Goal: Task Accomplishment & Management: Use online tool/utility

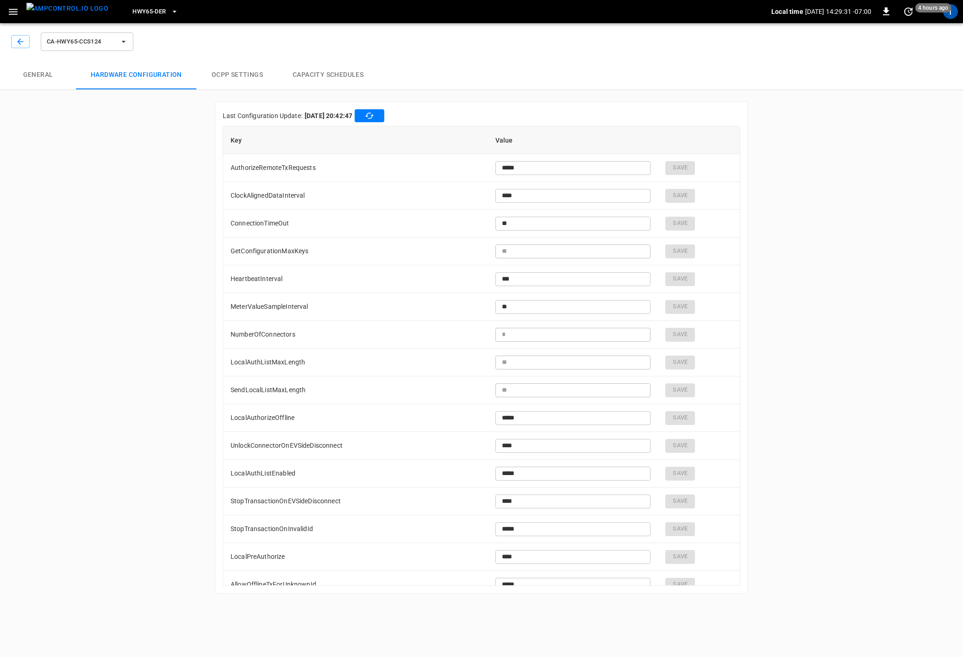
scroll to position [673, 0]
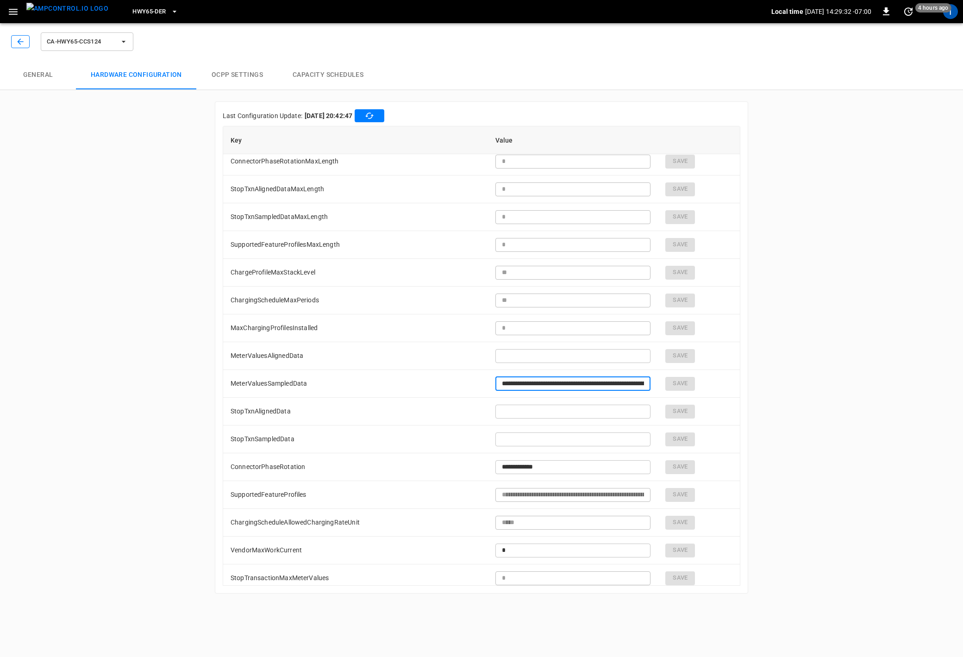
click at [26, 42] on button "button" at bounding box center [20, 41] width 19 height 13
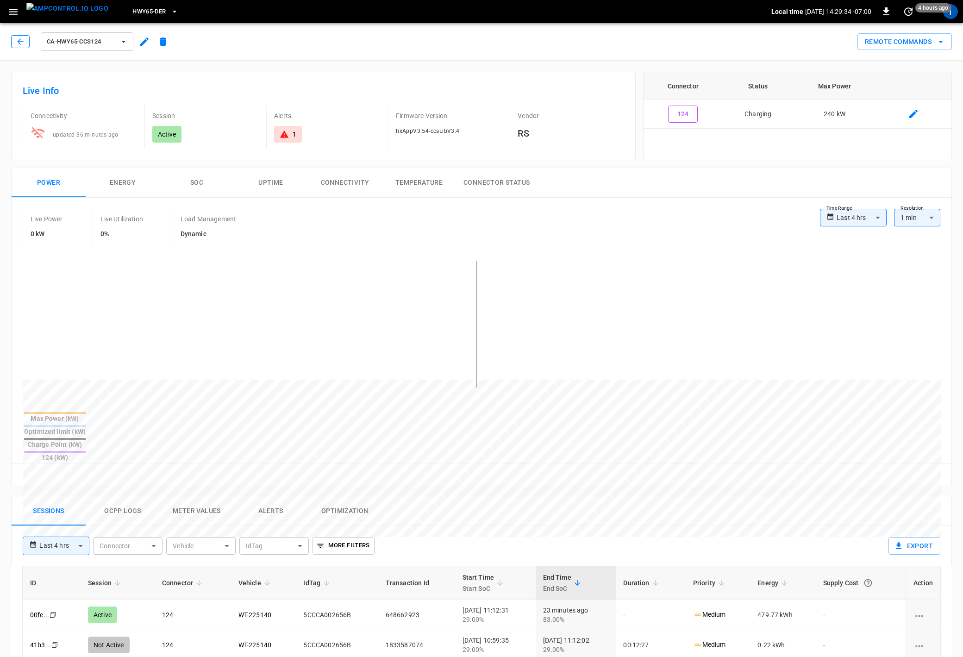
click at [26, 46] on button "button" at bounding box center [20, 41] width 19 height 13
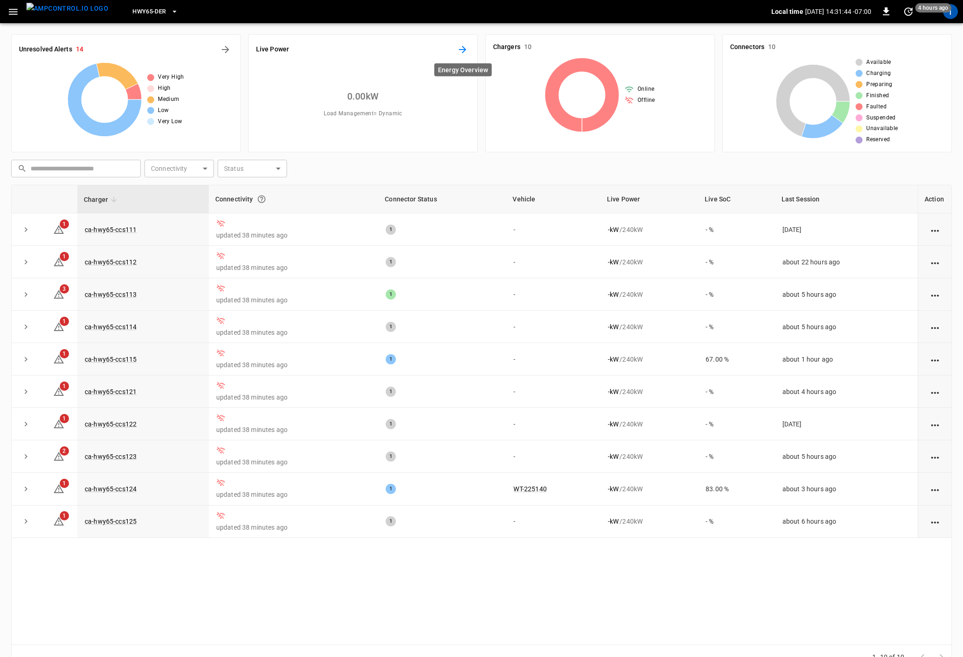
click at [463, 49] on icon "Energy Overview" at bounding box center [462, 49] width 7 height 7
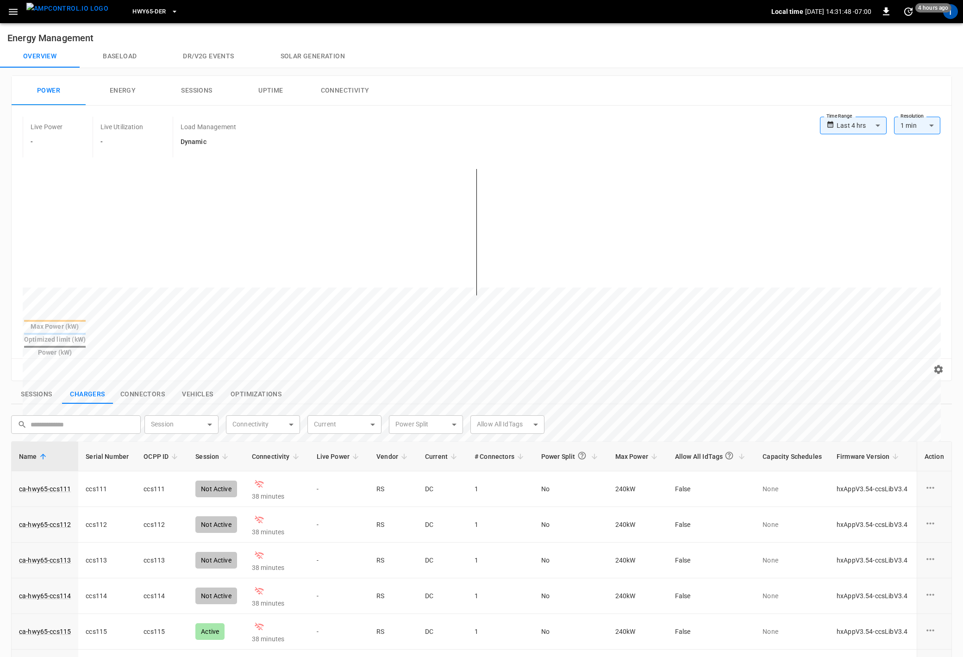
click at [125, 62] on button "Baseload" at bounding box center [120, 56] width 80 height 22
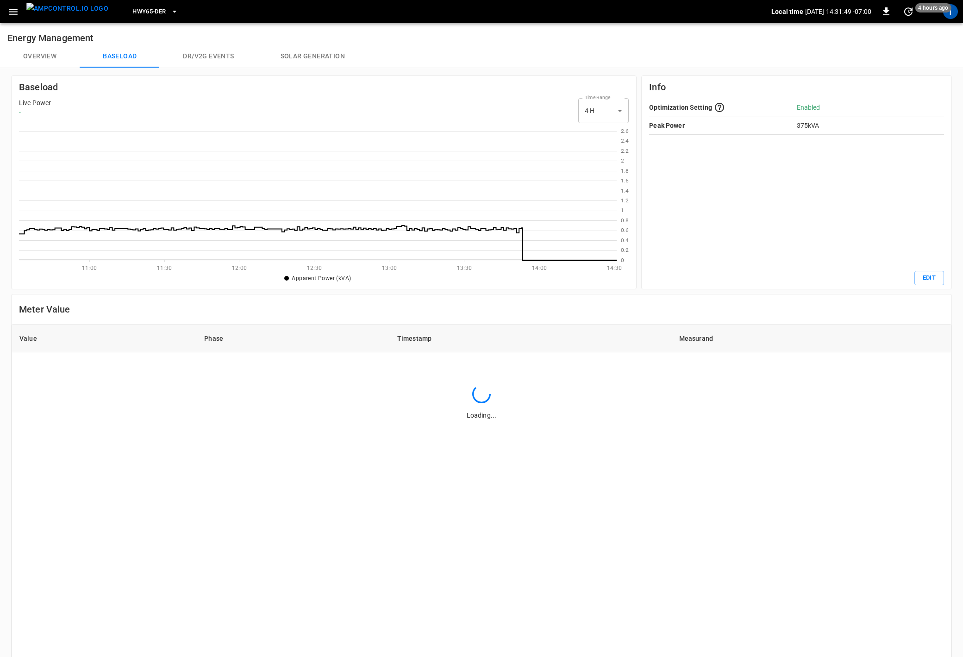
scroll to position [134, 597]
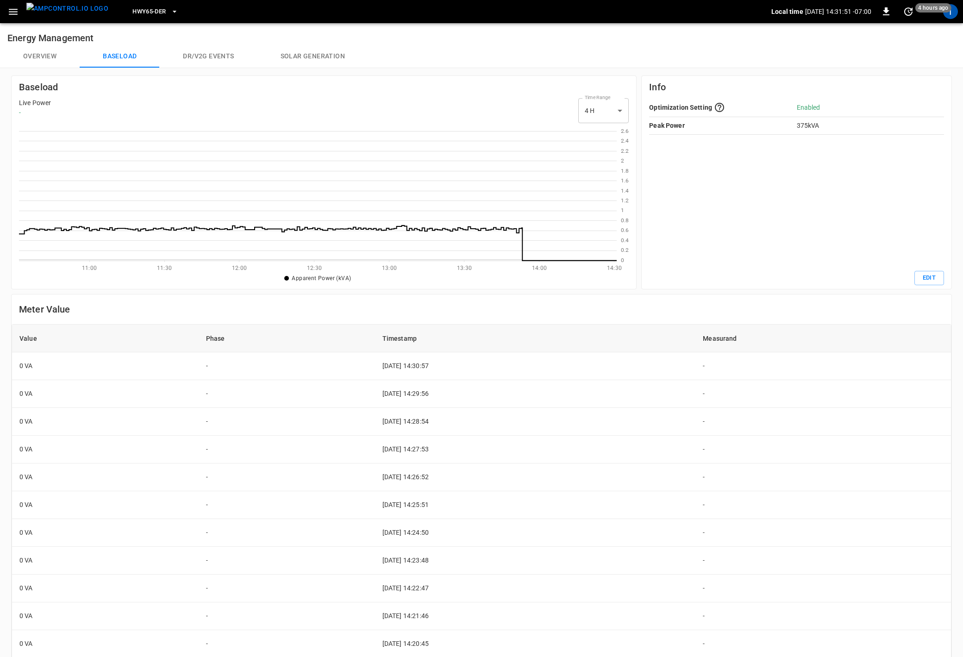
click at [43, 53] on button "Overview" at bounding box center [40, 56] width 80 height 22
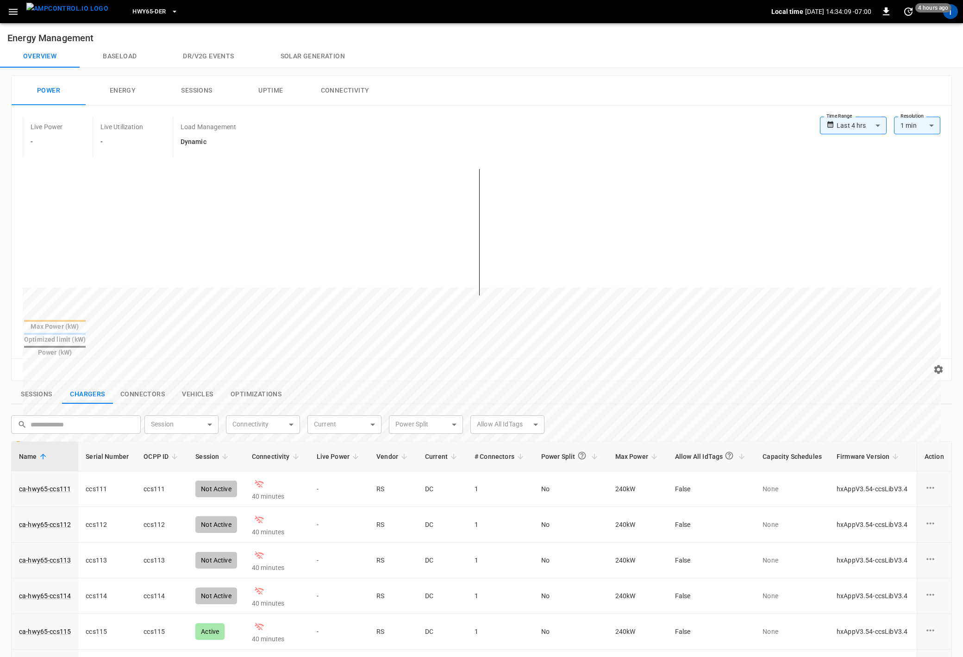
click at [170, 8] on icon "button" at bounding box center [174, 11] width 9 height 9
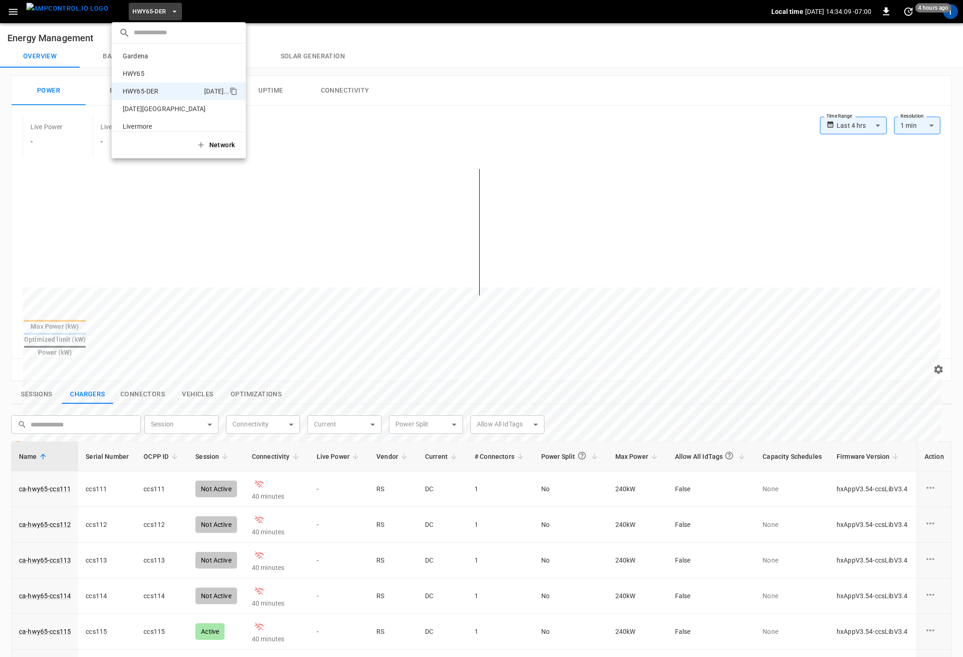
scroll to position [32, 0]
click at [146, 110] on p "PoLB" at bounding box center [163, 111] width 89 height 9
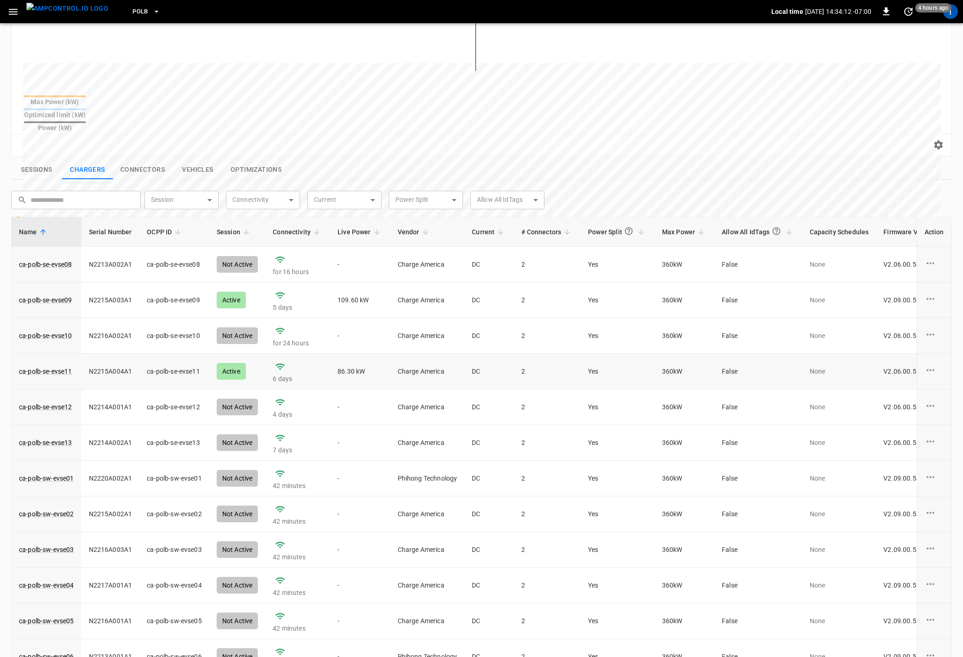
scroll to position [256, 0]
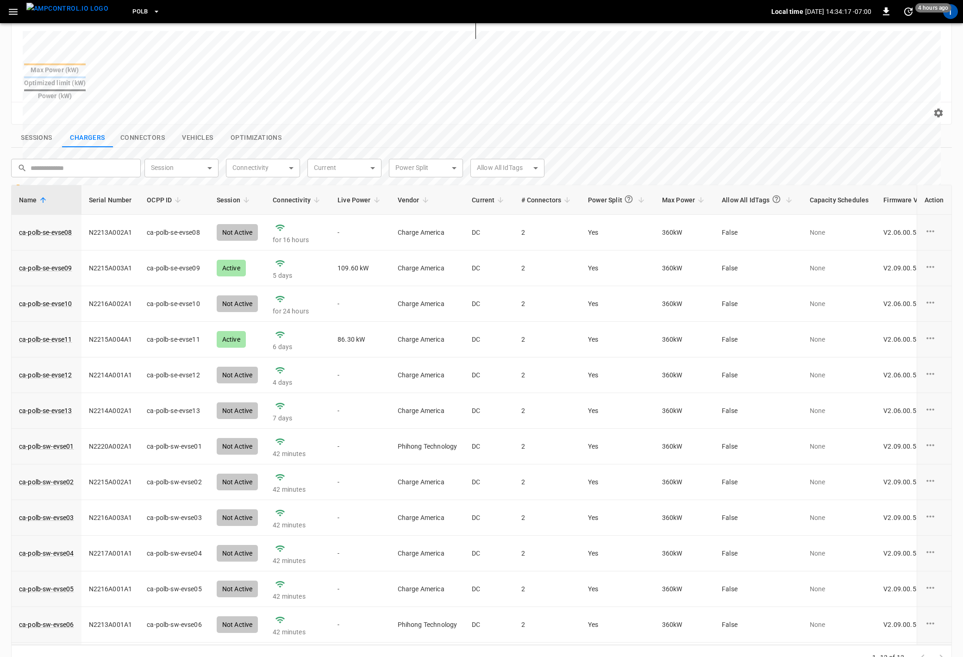
click at [43, 128] on button "Sessions" at bounding box center [36, 137] width 51 height 19
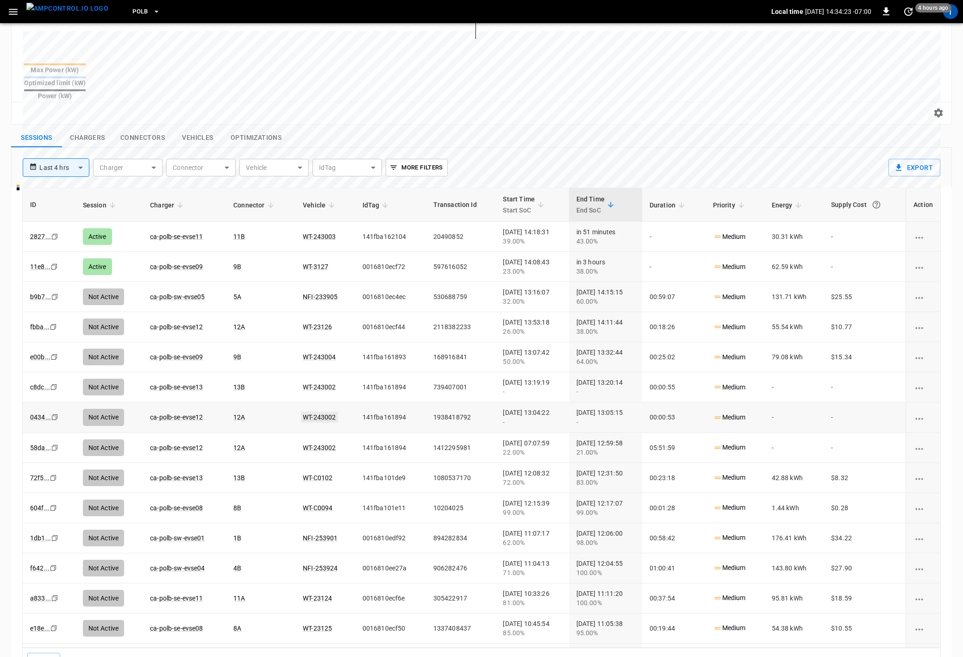
click at [320, 411] on link "WT-243002" at bounding box center [319, 416] width 37 height 11
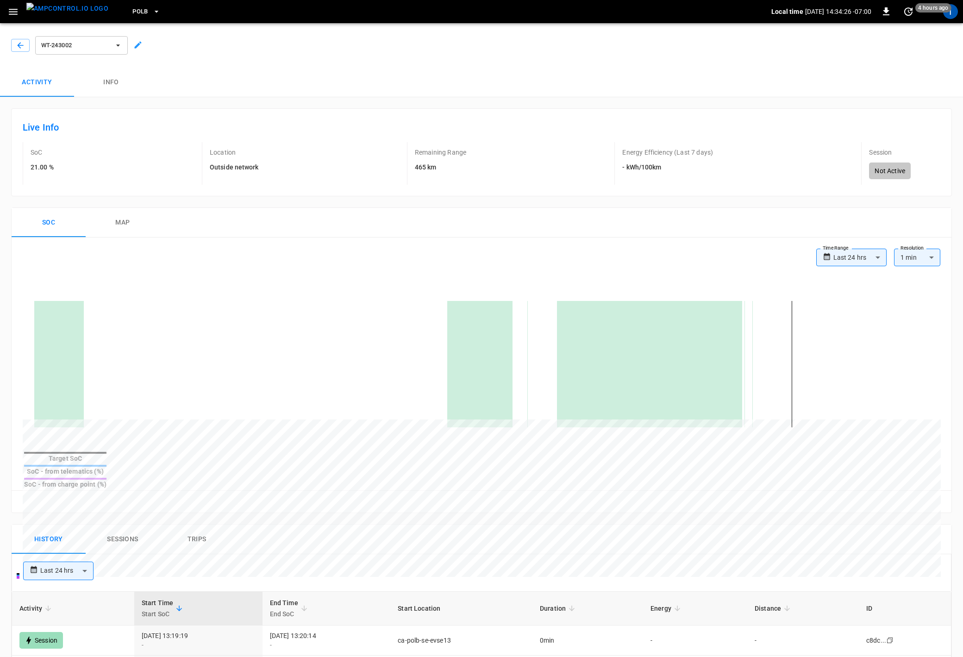
click at [140, 47] on icon at bounding box center [137, 44] width 9 height 9
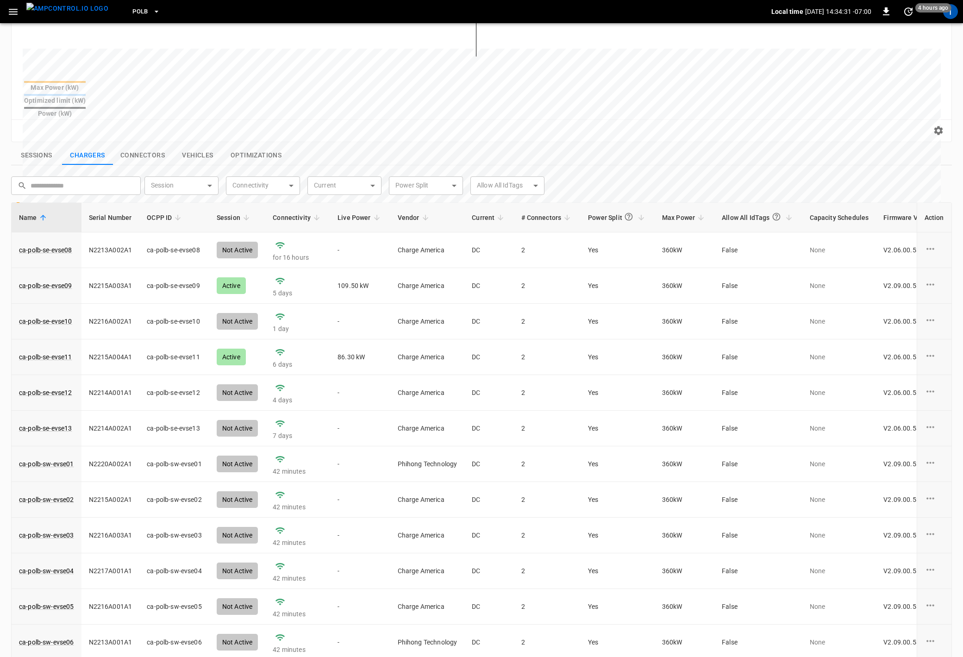
click at [43, 146] on button "Sessions" at bounding box center [36, 155] width 51 height 19
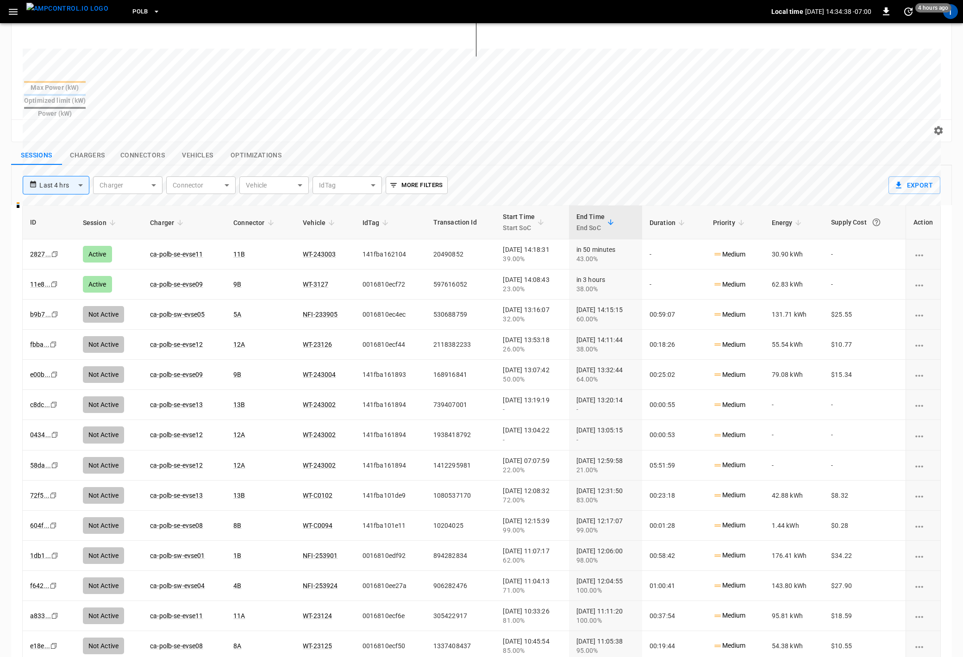
click at [301, 164] on body "**********" at bounding box center [481, 229] width 963 height 936
type input "***"
drag, startPoint x: 330, startPoint y: 443, endPoint x: 297, endPoint y: 444, distance: 33.3
click at [298, 444] on div at bounding box center [481, 328] width 963 height 657
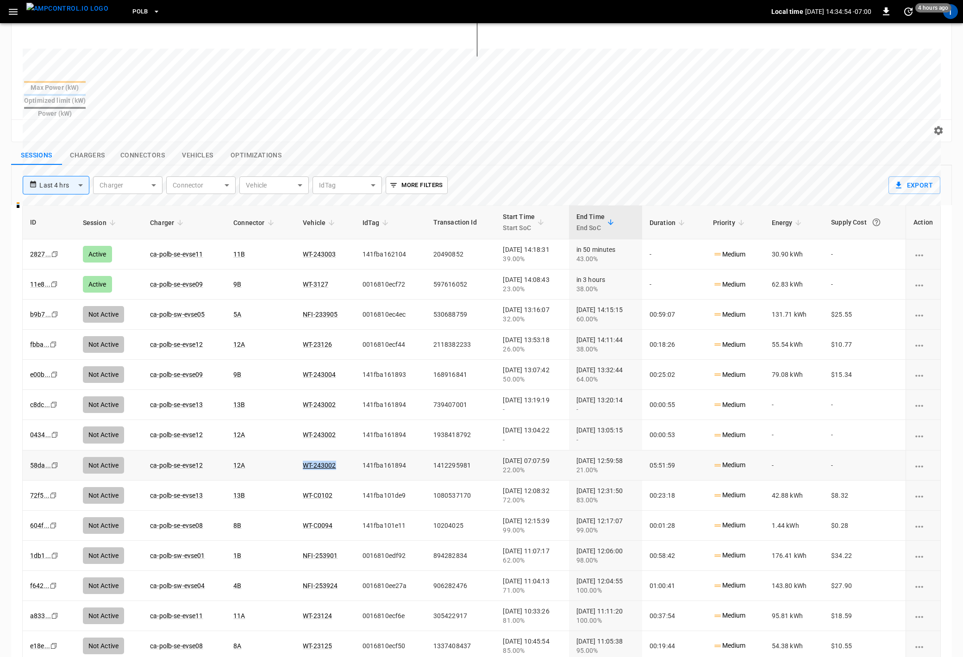
drag, startPoint x: 277, startPoint y: 443, endPoint x: 332, endPoint y: 445, distance: 55.1
click at [332, 450] on tr "58da ... Copy Not Active ca-polb-se-evse12 12A WT-243002 141fba161894 141229598…" at bounding box center [481, 465] width 917 height 30
click at [298, 169] on body "**********" at bounding box center [481, 229] width 963 height 936
drag, startPoint x: 272, startPoint y: 182, endPoint x: 241, endPoint y: 183, distance: 31.5
click at [241, 183] on div "​ *********" at bounding box center [280, 184] width 83 height 13
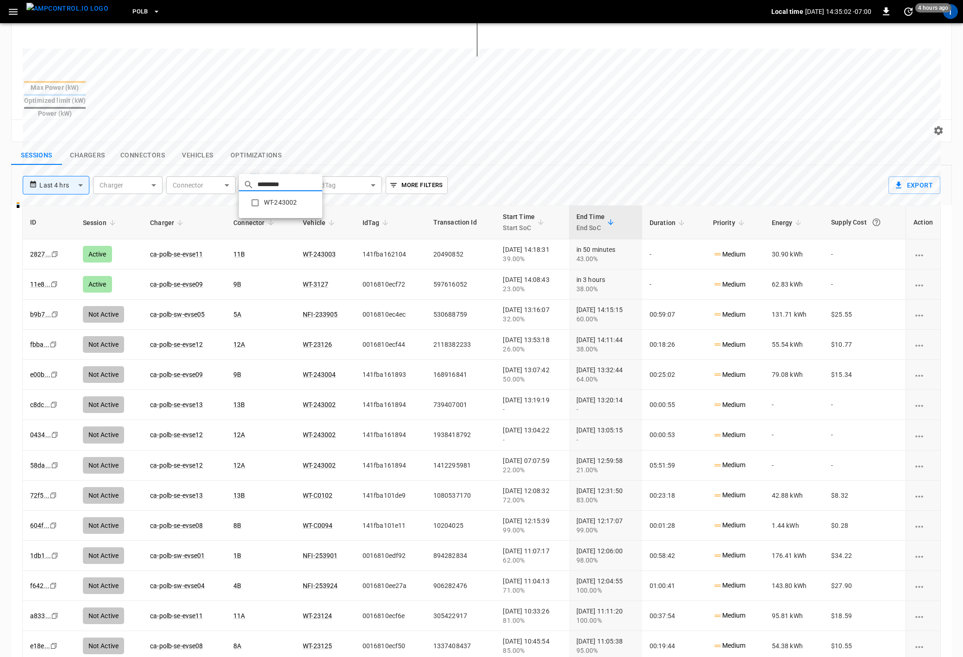
type input "*********"
type input "**********"
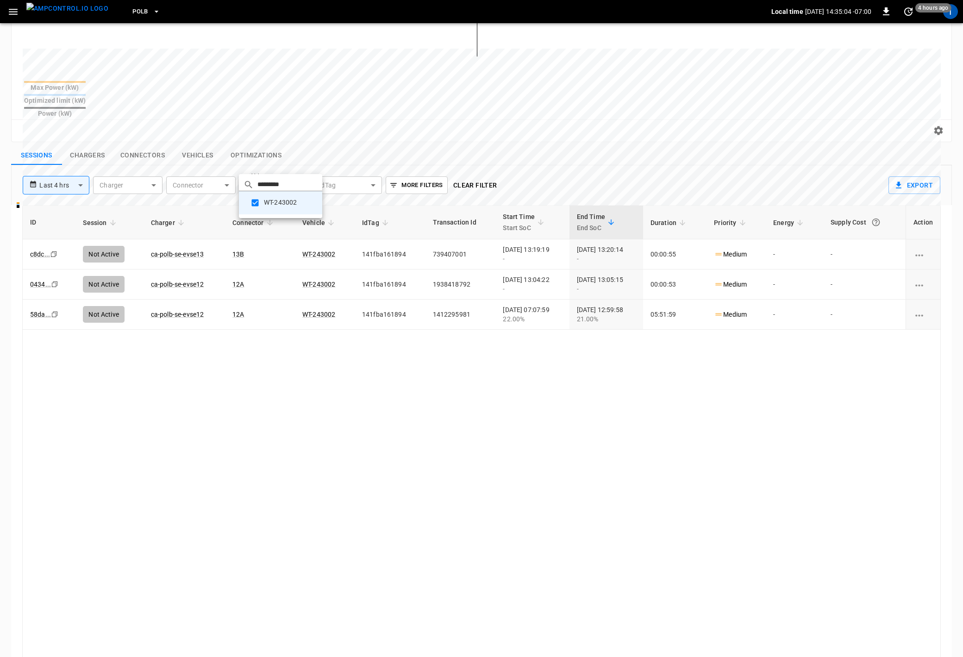
click at [456, 434] on div at bounding box center [481, 328] width 963 height 657
click at [63, 173] on body "**********" at bounding box center [481, 229] width 963 height 936
click at [65, 233] on li "Last 7 days" at bounding box center [56, 231] width 67 height 15
type input "**********"
type input "***"
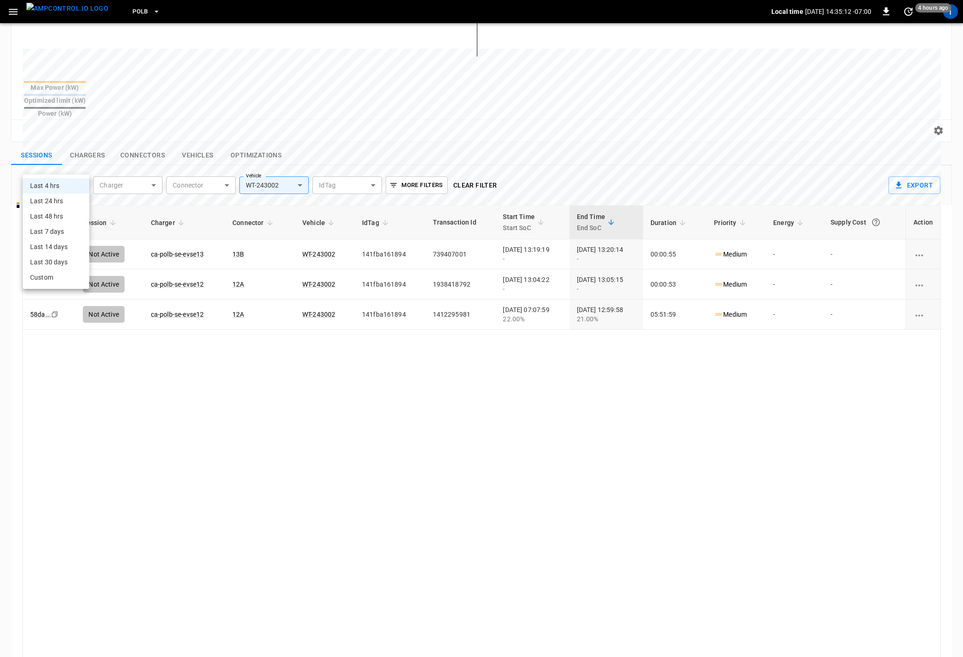
type input "**********"
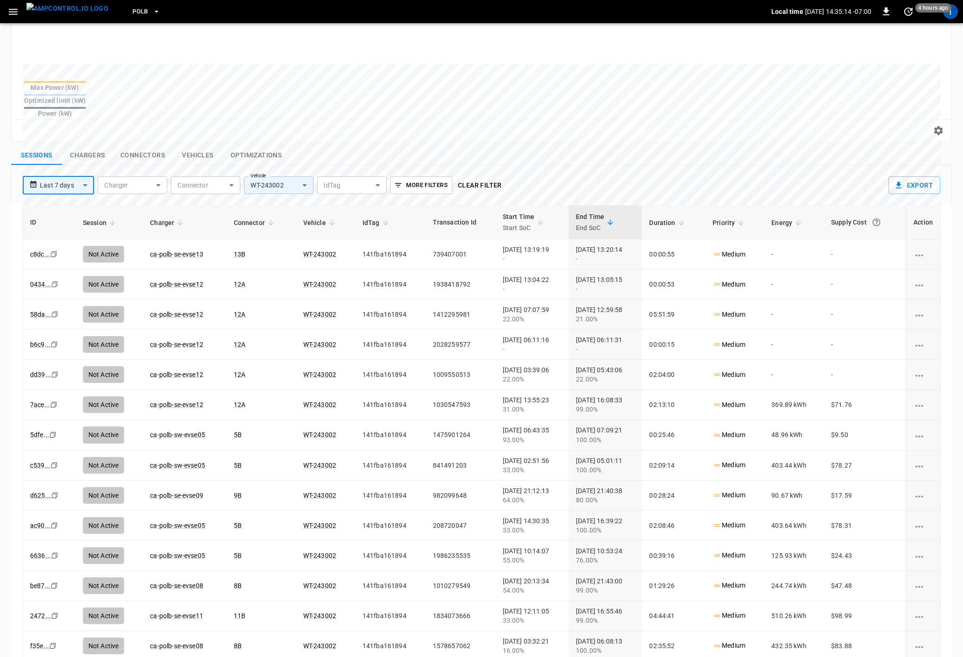
click at [301, 168] on body "**********" at bounding box center [481, 229] width 963 height 936
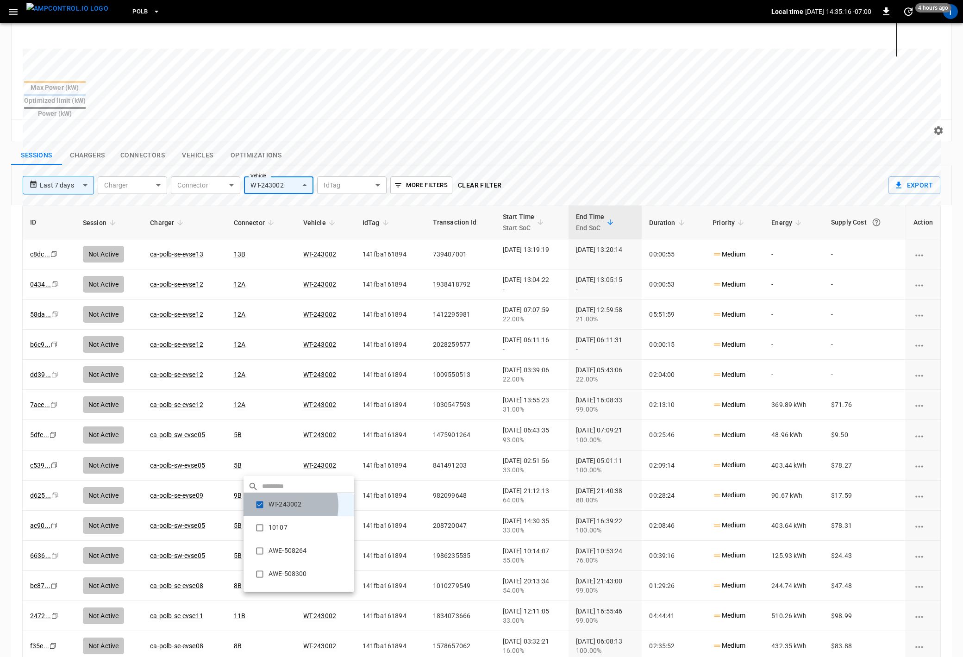
click at [283, 505] on li "WT-243002" at bounding box center [298, 504] width 111 height 23
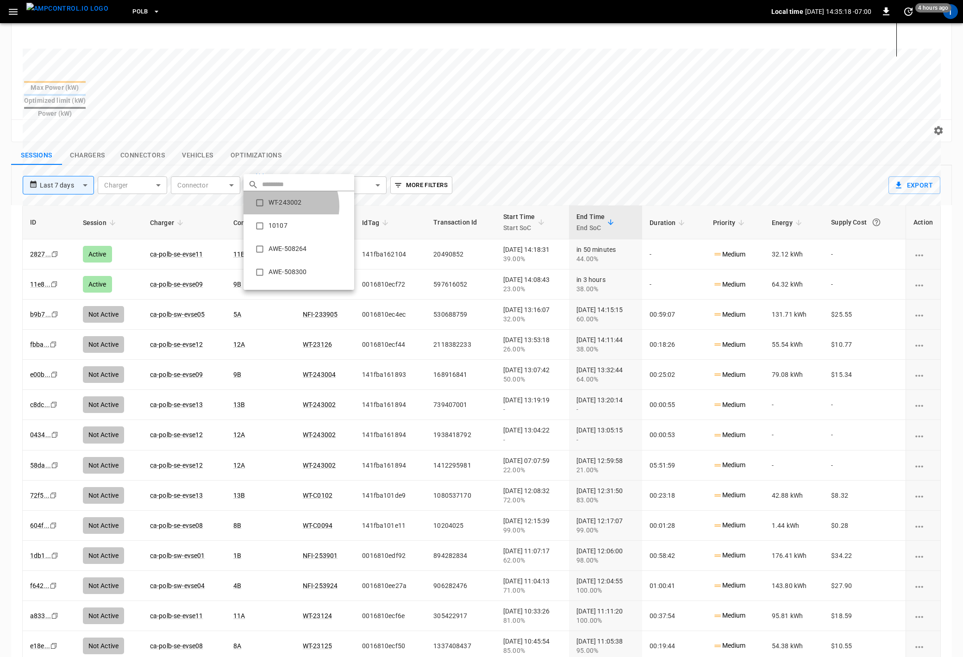
click at [283, 206] on li "WT-243002" at bounding box center [298, 202] width 111 height 23
type input "**********"
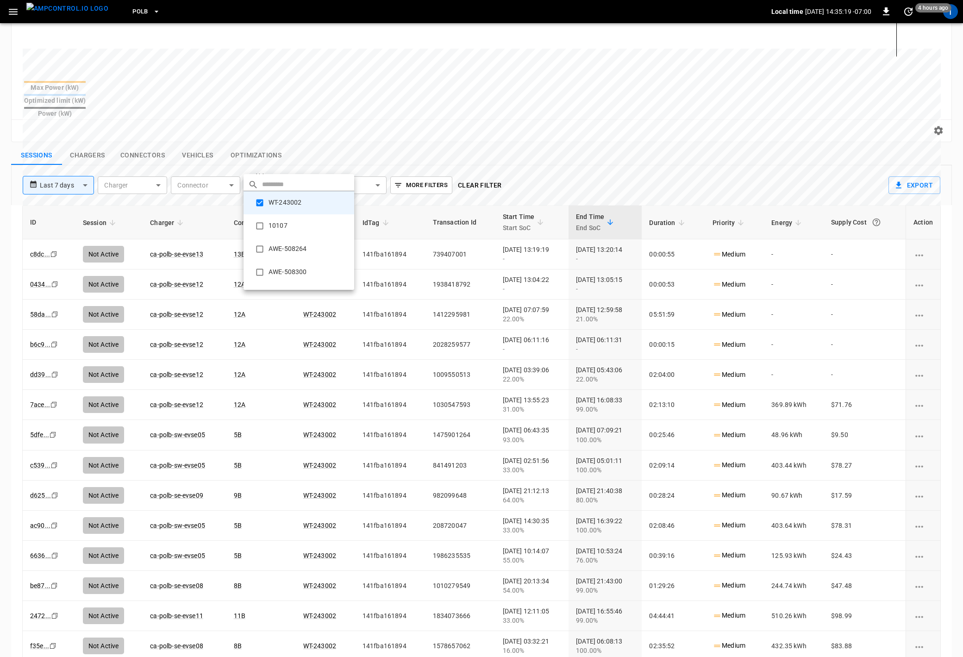
click at [447, 124] on div at bounding box center [481, 328] width 963 height 657
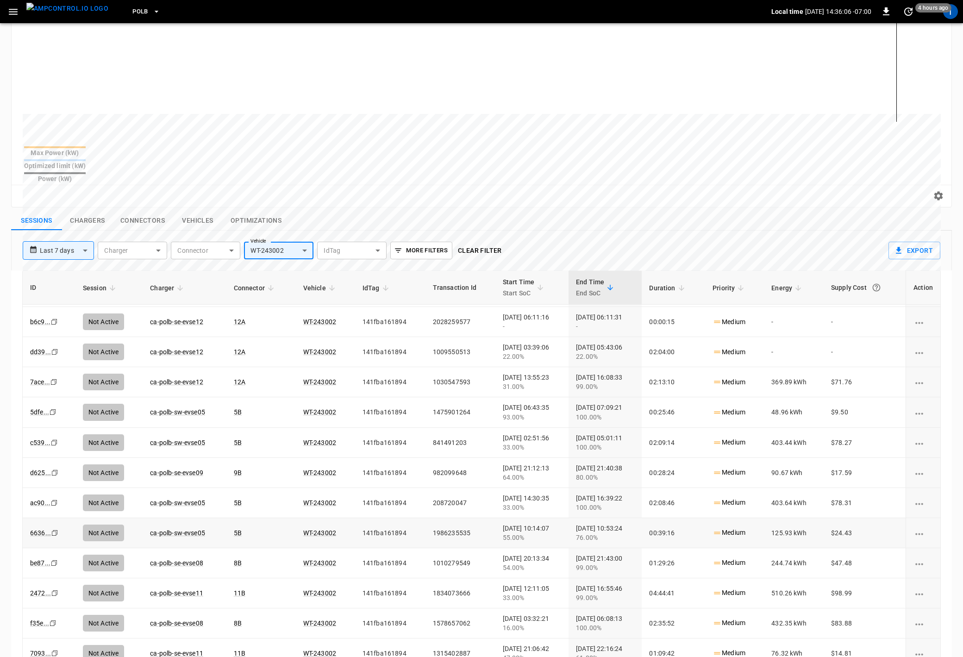
scroll to position [89, 0]
click at [42, 345] on link "dd39 ..." at bounding box center [40, 350] width 25 height 11
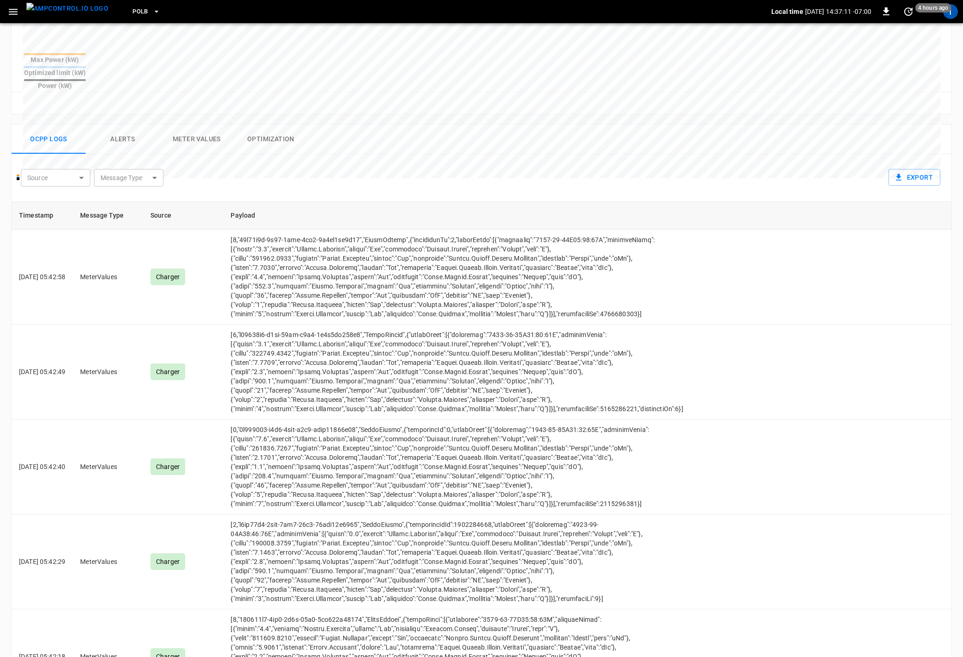
scroll to position [332, 0]
click at [130, 124] on button "Alerts" at bounding box center [123, 139] width 74 height 30
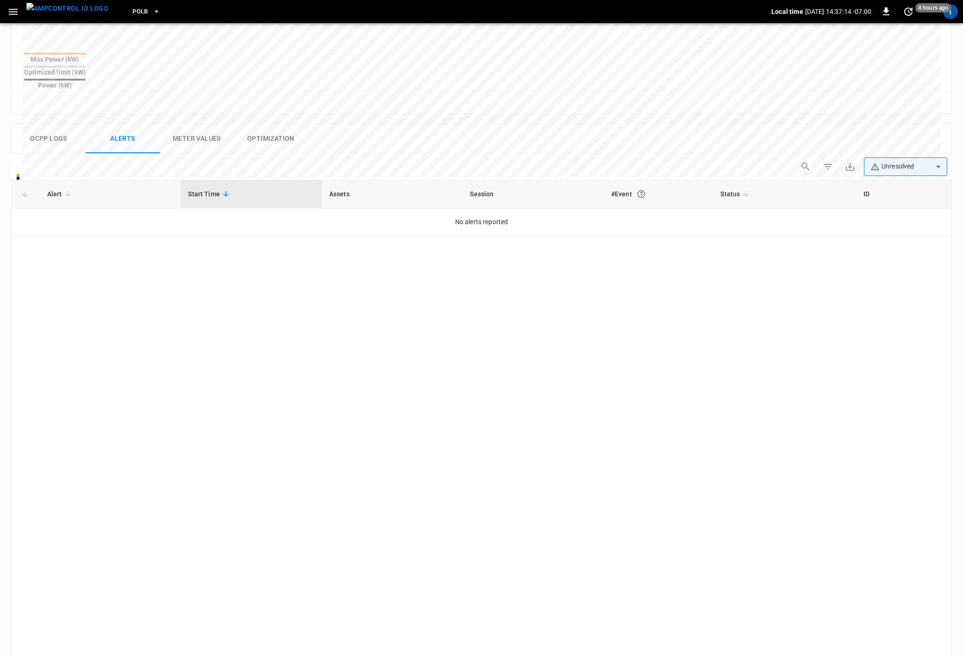
click at [57, 124] on button "Ocpp logs" at bounding box center [49, 139] width 74 height 30
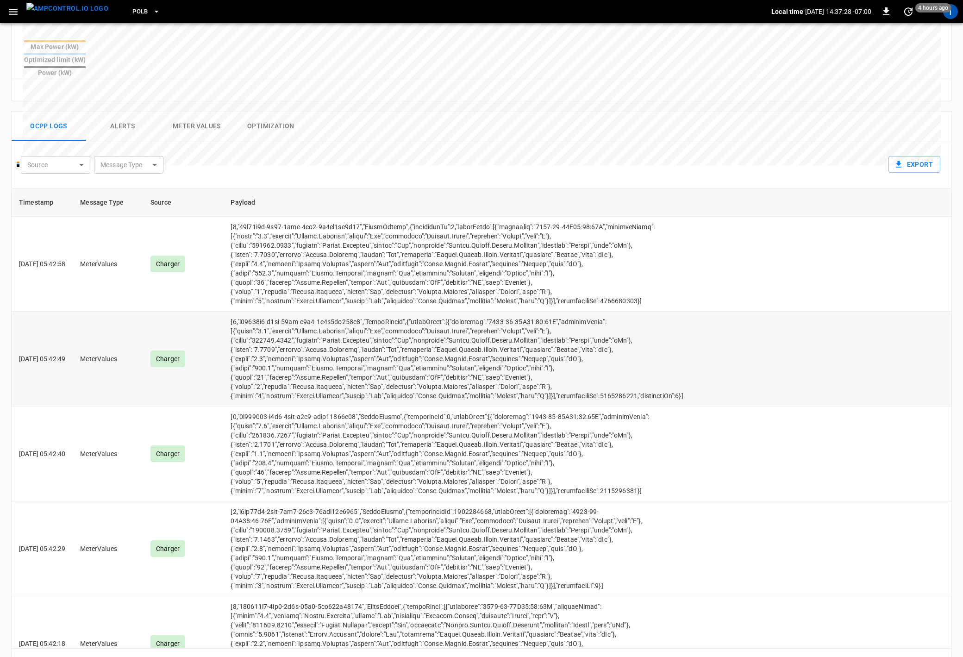
scroll to position [351, 0]
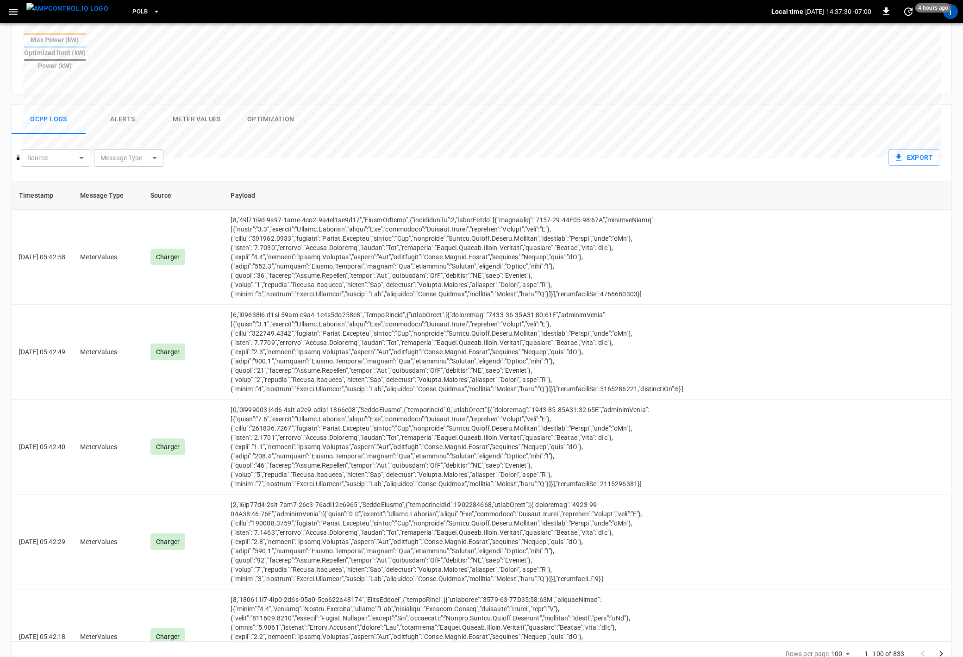
click at [941, 648] on icon "Go to next page" at bounding box center [940, 653] width 11 height 11
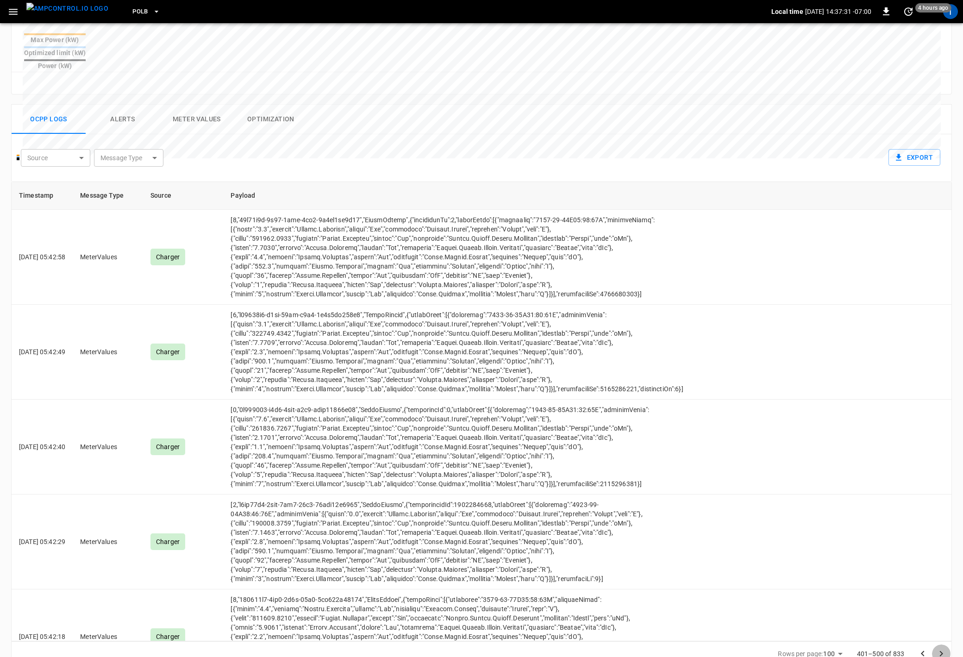
click at [941, 648] on icon "Go to next page" at bounding box center [940, 653] width 11 height 11
click at [941, 644] on div at bounding box center [931, 653] width 37 height 19
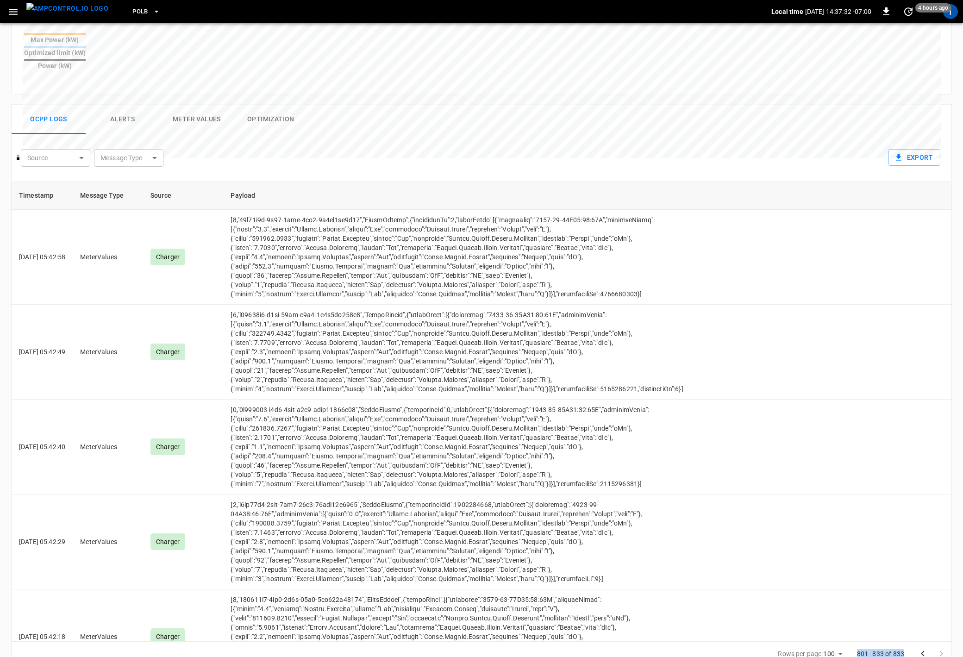
click at [941, 644] on div at bounding box center [931, 653] width 37 height 19
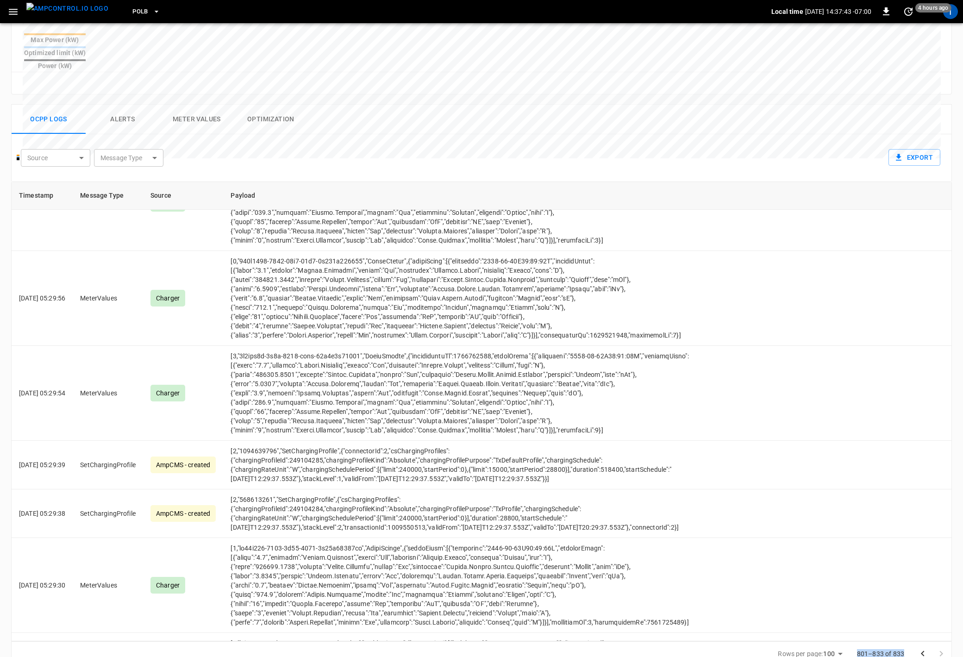
scroll to position [8029, 0]
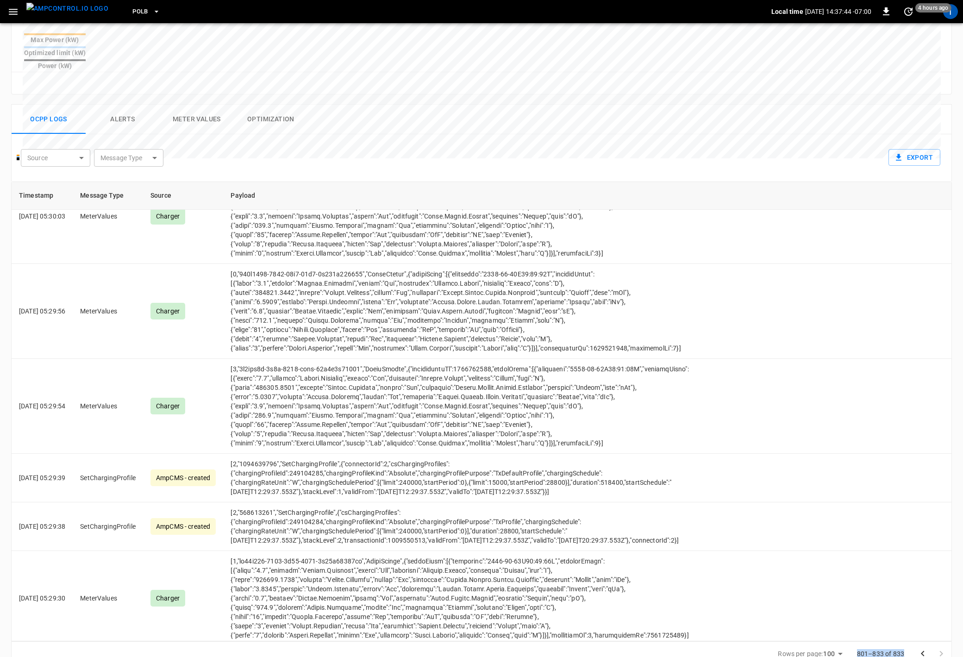
click at [121, 106] on button "Alerts" at bounding box center [123, 120] width 74 height 30
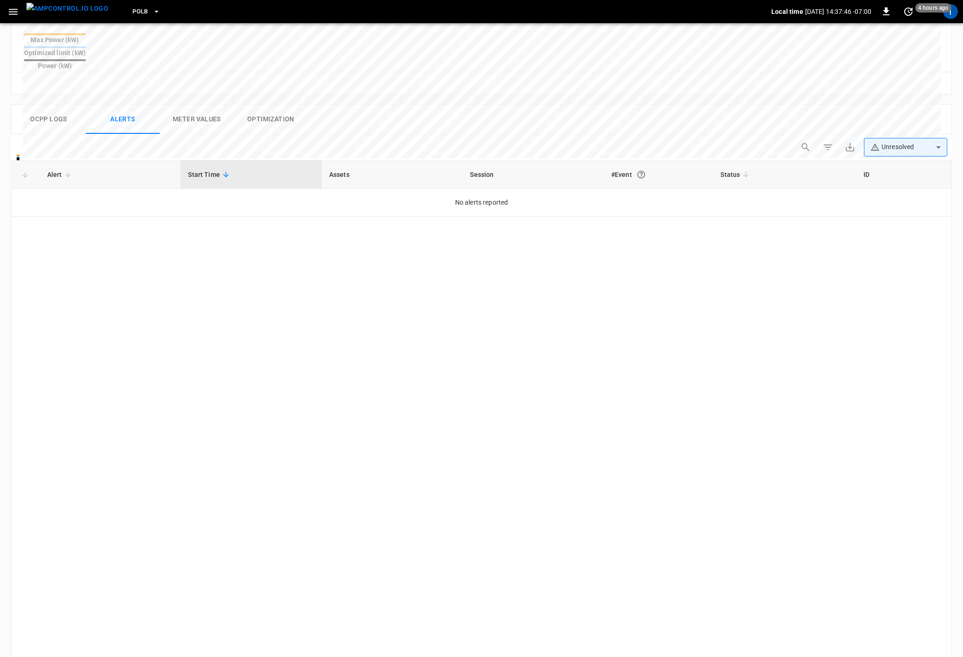
click at [897, 124] on body "**********" at bounding box center [481, 199] width 963 height 1100
click at [891, 149] on li "Resolved" at bounding box center [904, 149] width 83 height 19
type input "**********"
click at [912, 122] on div at bounding box center [481, 328] width 963 height 657
drag, startPoint x: 43, startPoint y: 95, endPoint x: 55, endPoint y: 102, distance: 13.9
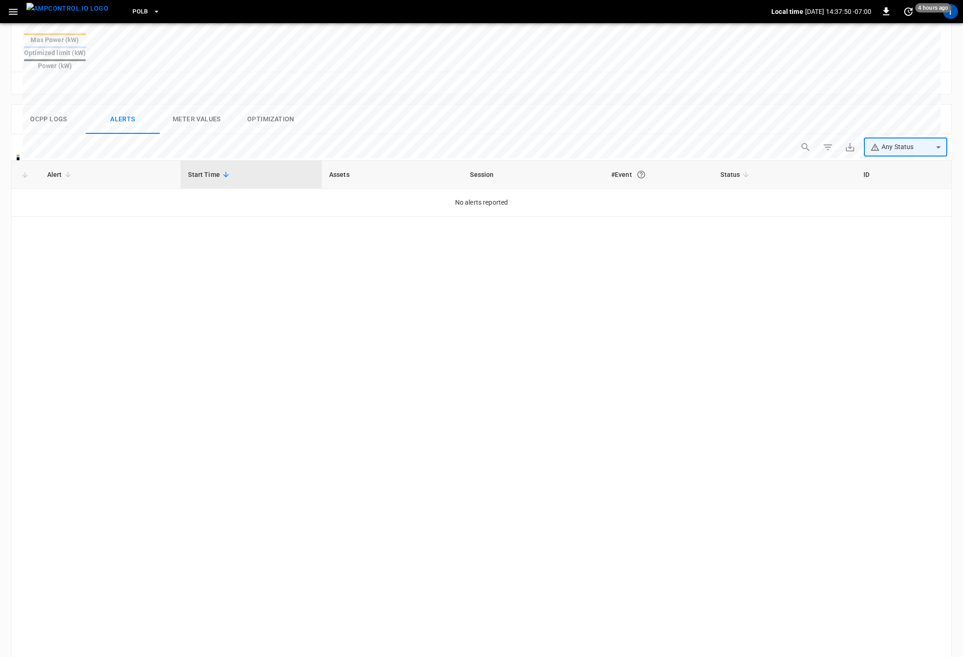
click at [45, 105] on button "Ocpp logs" at bounding box center [49, 120] width 74 height 30
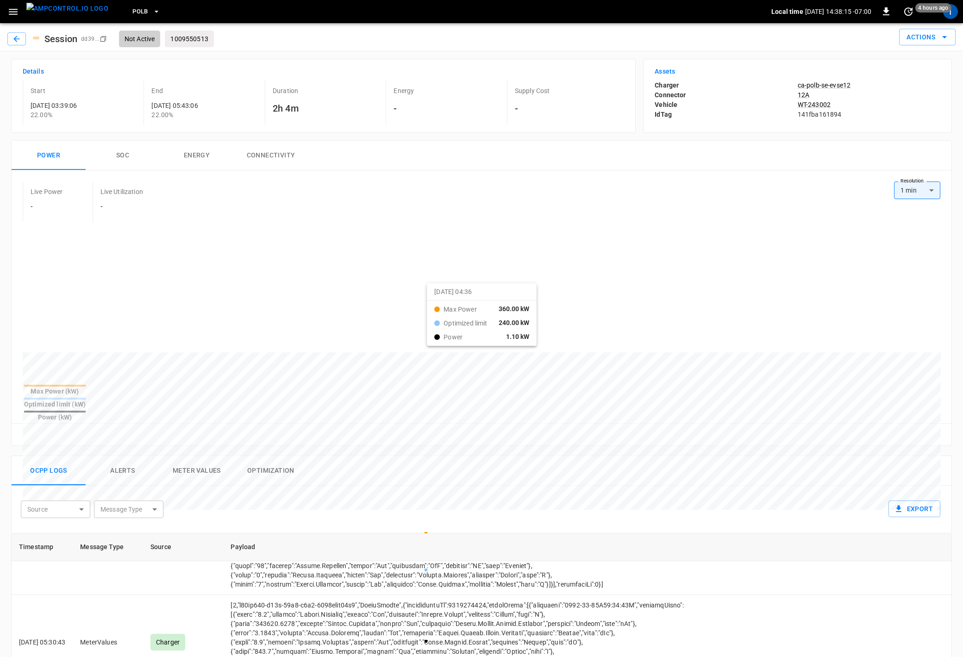
scroll to position [15, 0]
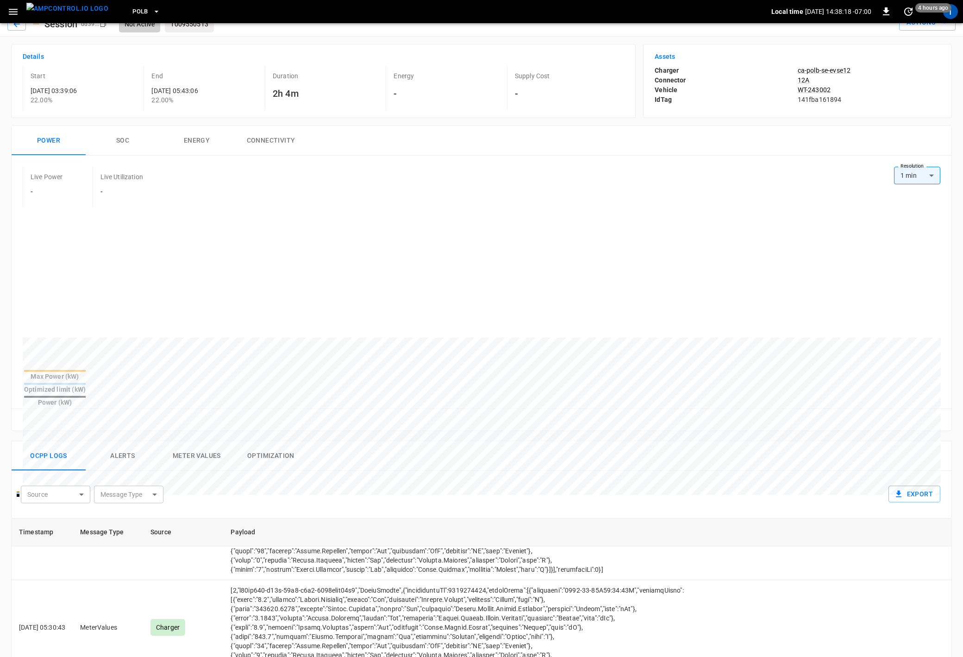
click at [205, 441] on button "Meter Values" at bounding box center [197, 456] width 74 height 30
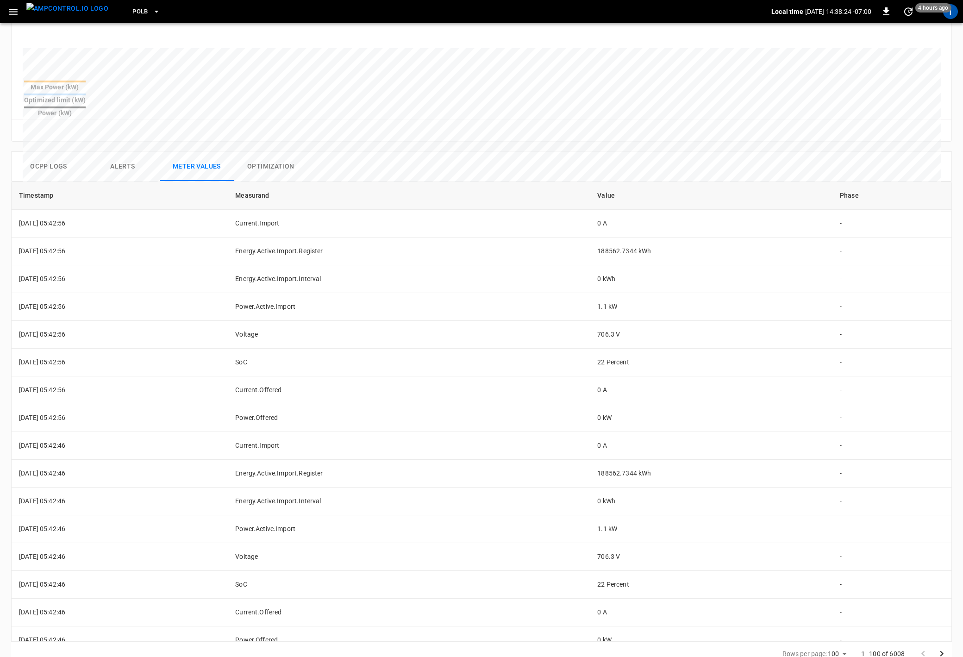
scroll to position [0, 0]
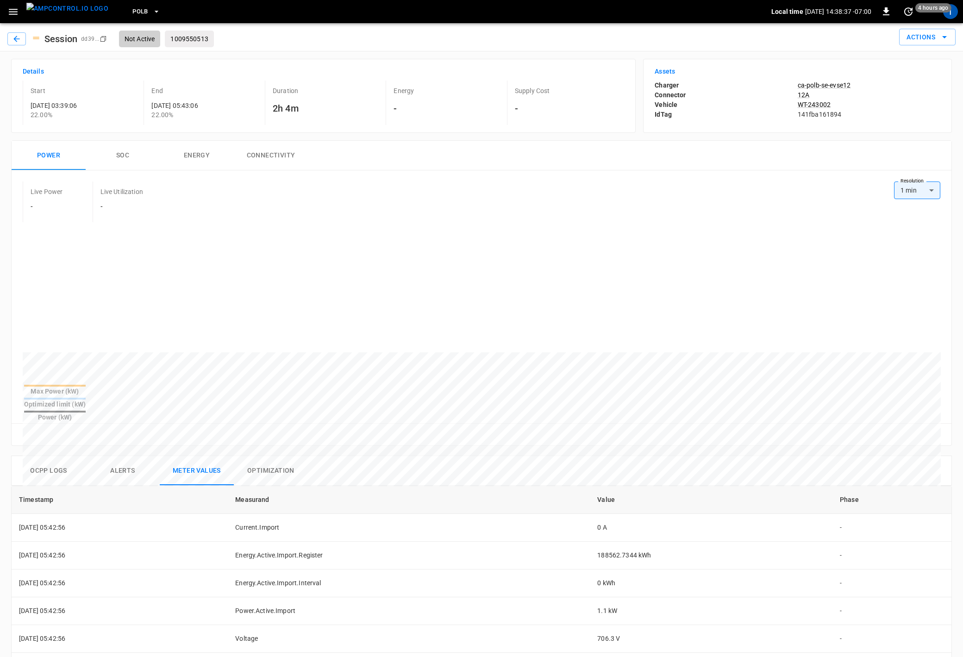
click at [127, 153] on button "SOC" at bounding box center [123, 156] width 74 height 30
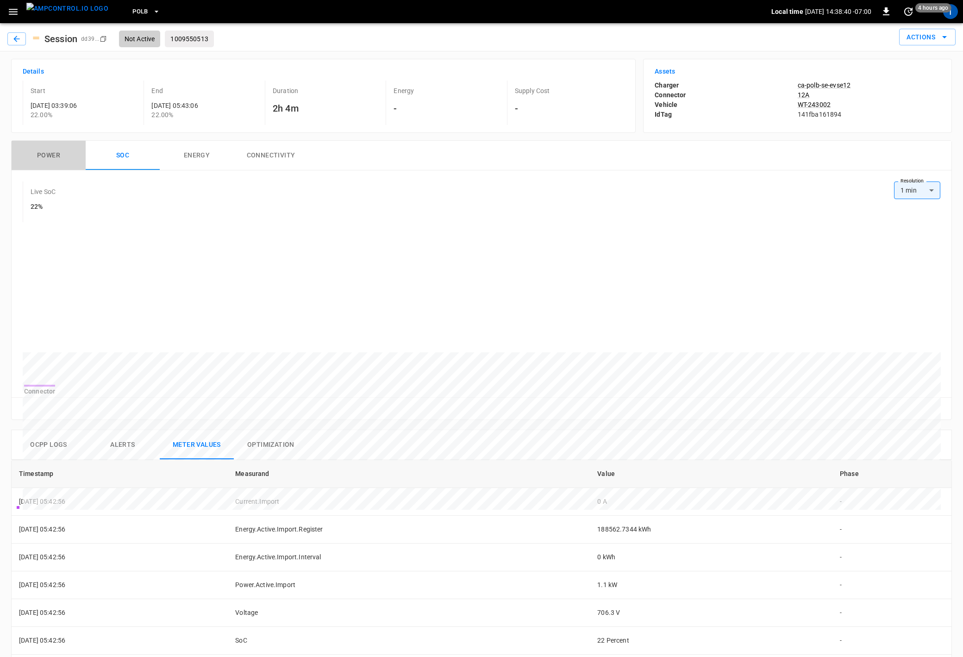
drag, startPoint x: 52, startPoint y: 155, endPoint x: 64, endPoint y: 163, distance: 14.1
click at [52, 155] on button "Power" at bounding box center [49, 156] width 74 height 30
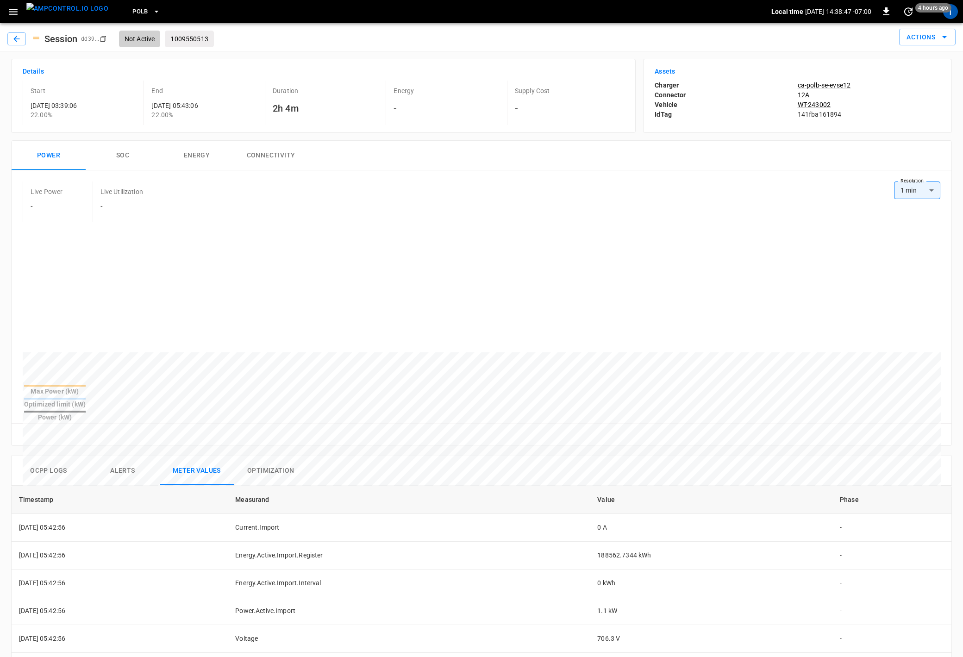
click at [337, 197] on div "Live Power - Live Utilization -" at bounding box center [458, 201] width 871 height 41
click at [17, 38] on icon "button" at bounding box center [16, 38] width 9 height 9
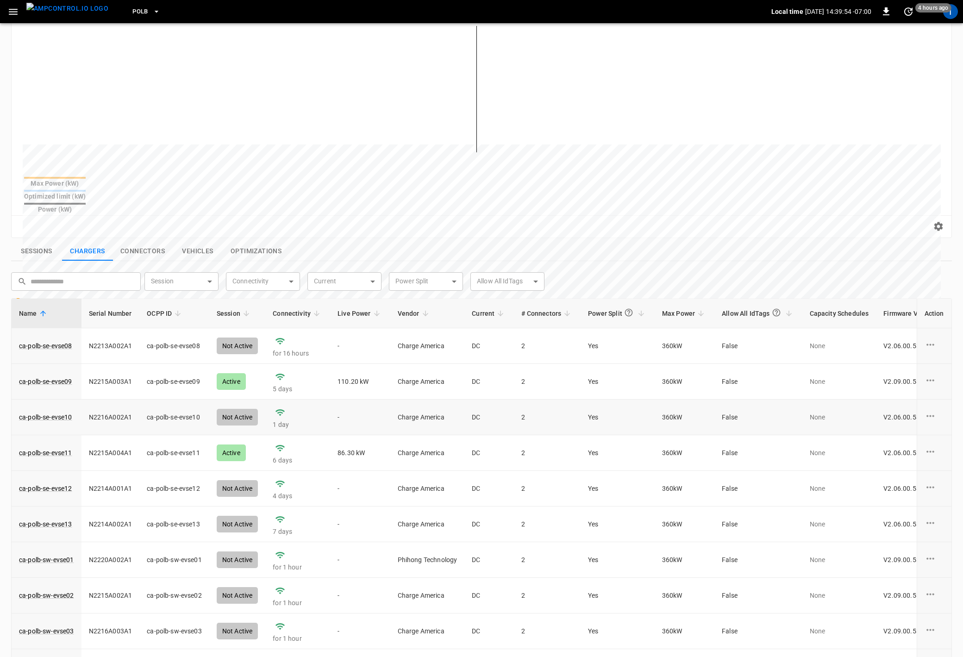
scroll to position [146, 0]
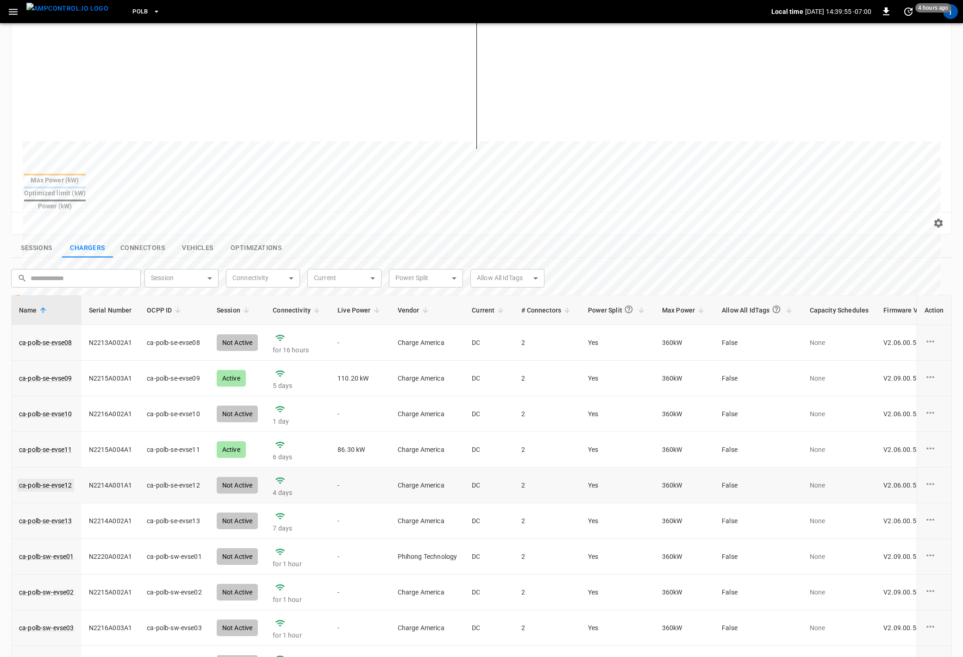
drag, startPoint x: 54, startPoint y: 468, endPoint x: 59, endPoint y: 466, distance: 5.2
click at [54, 478] on link "ca-polb-se-evse12" at bounding box center [45, 484] width 57 height 13
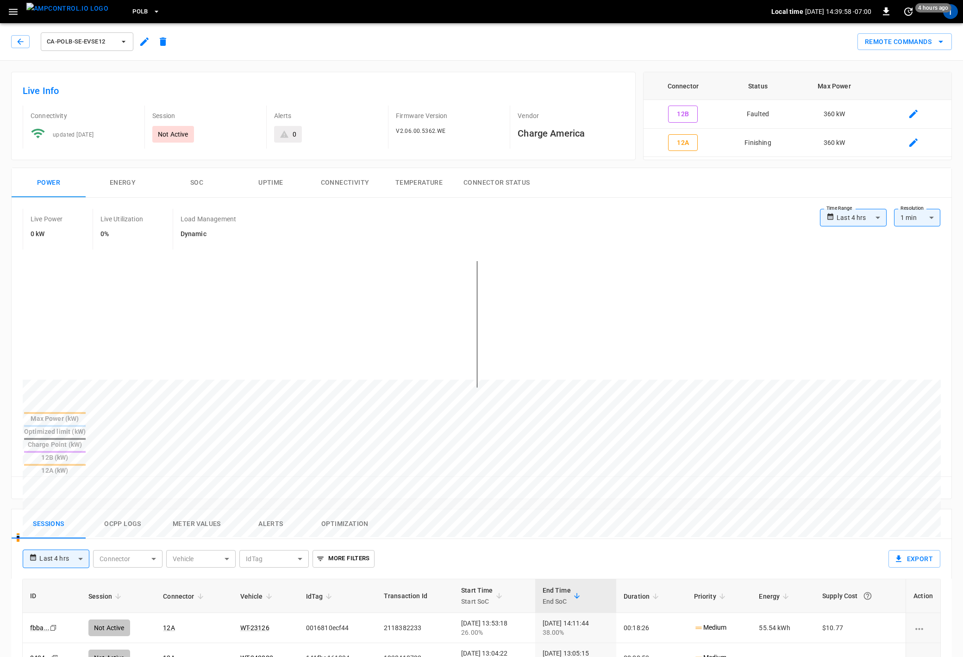
scroll to position [45, 0]
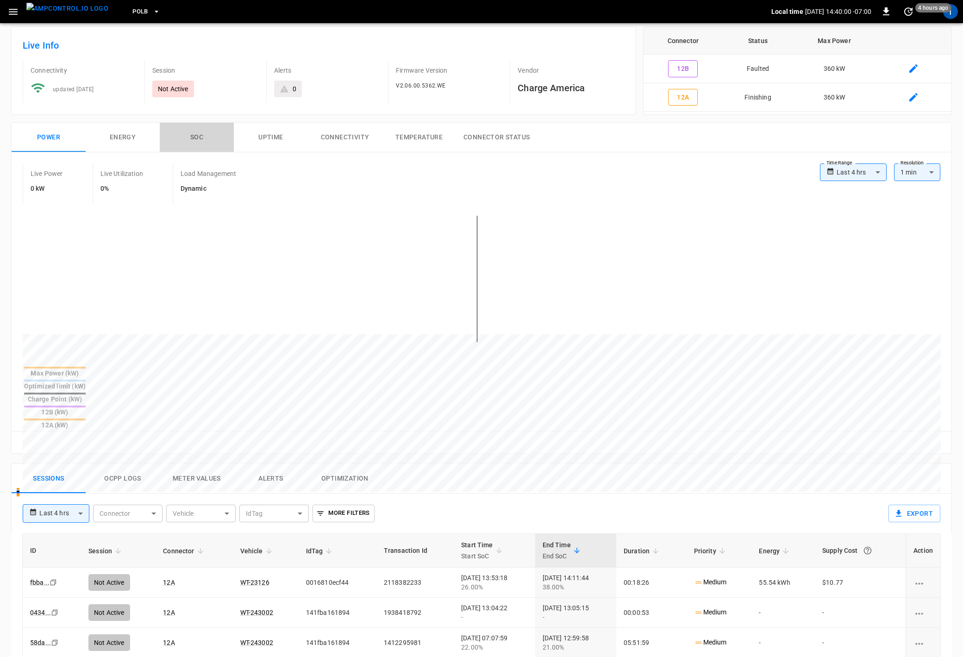
drag, startPoint x: 201, startPoint y: 136, endPoint x: 210, endPoint y: 149, distance: 16.0
click at [203, 137] on button "SOC" at bounding box center [197, 138] width 74 height 30
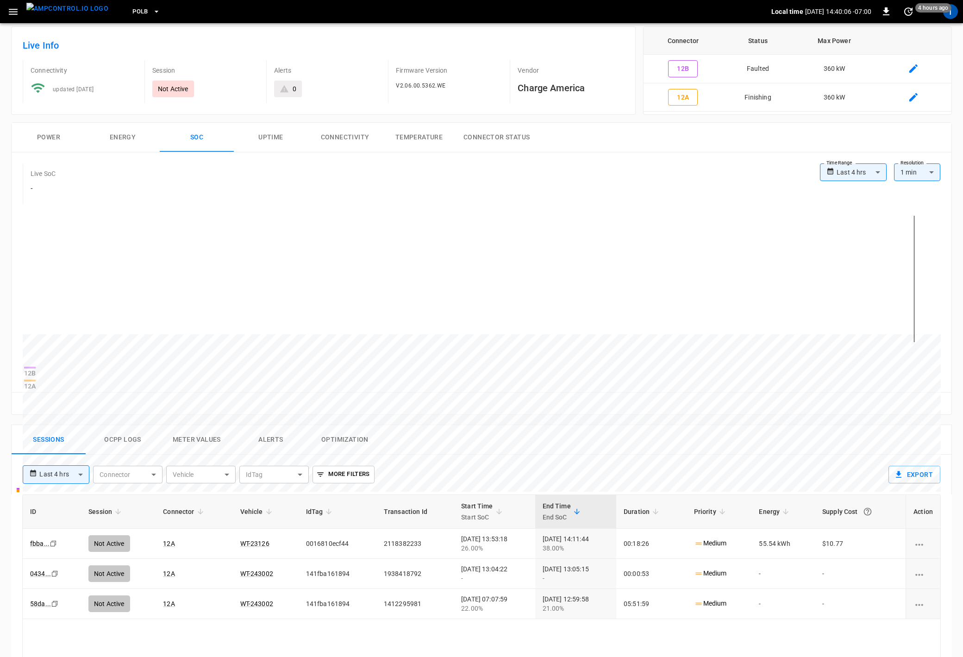
scroll to position [0, 0]
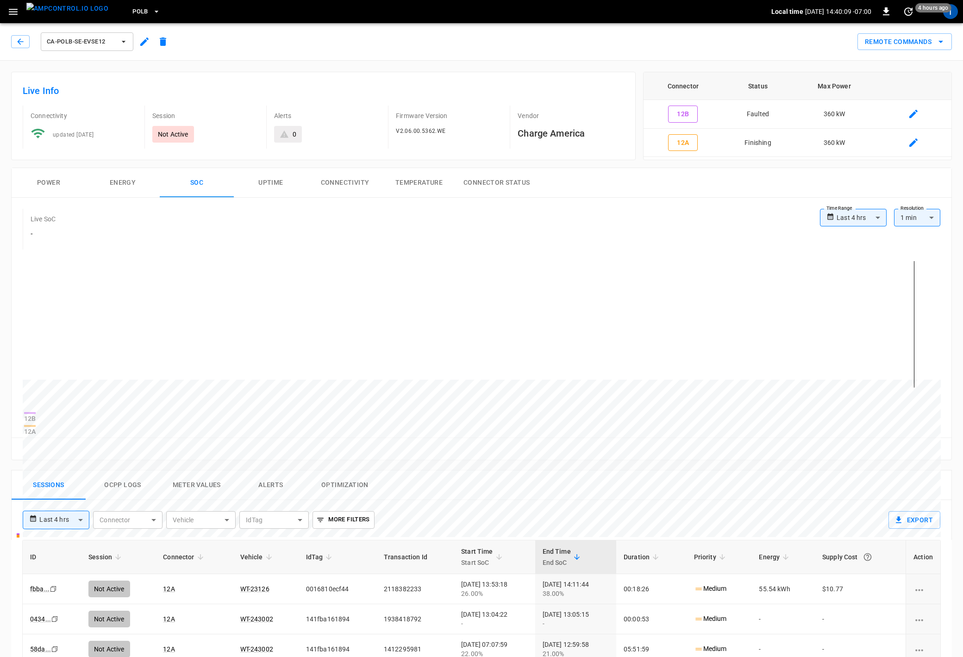
drag, startPoint x: 917, startPoint y: 43, endPoint x: 914, endPoint y: 51, distance: 9.2
click at [917, 43] on button "Remote Commands" at bounding box center [904, 41] width 94 height 17
click at [894, 62] on li "Hard Reset" at bounding box center [896, 61] width 79 height 15
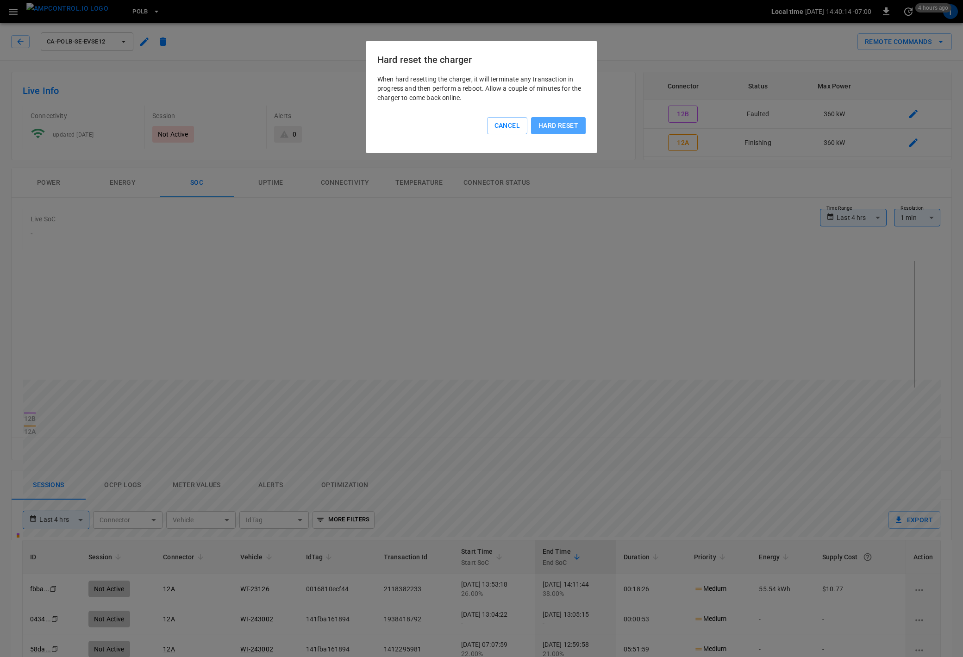
click at [561, 124] on button "Hard reset" at bounding box center [558, 125] width 55 height 17
